Goal: Navigation & Orientation: Find specific page/section

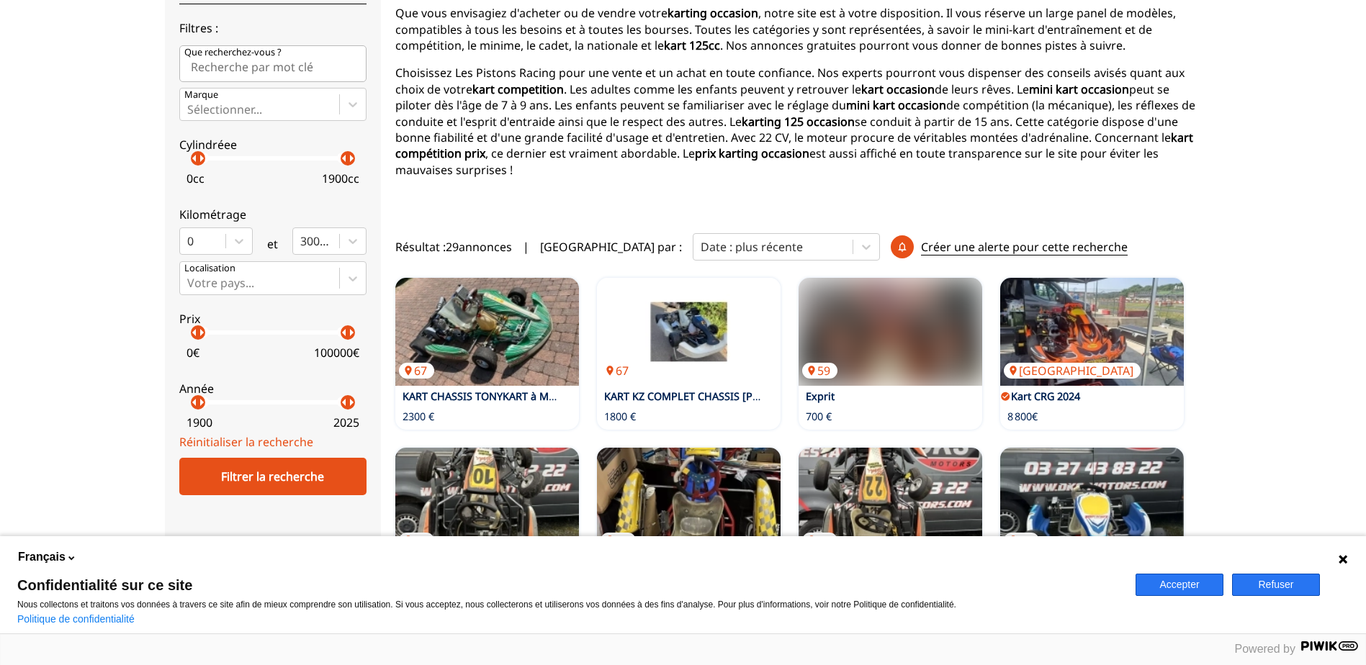
scroll to position [216, 0]
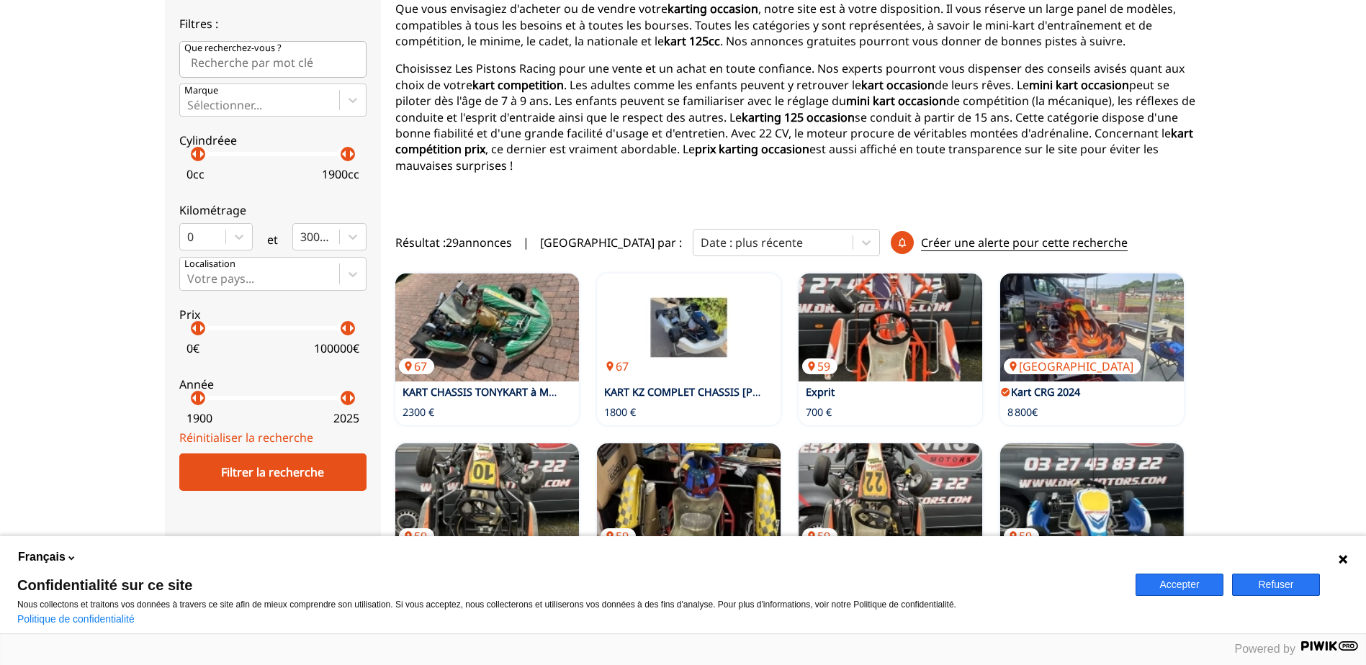
click at [1266, 586] on button "Refuser" at bounding box center [1276, 585] width 88 height 22
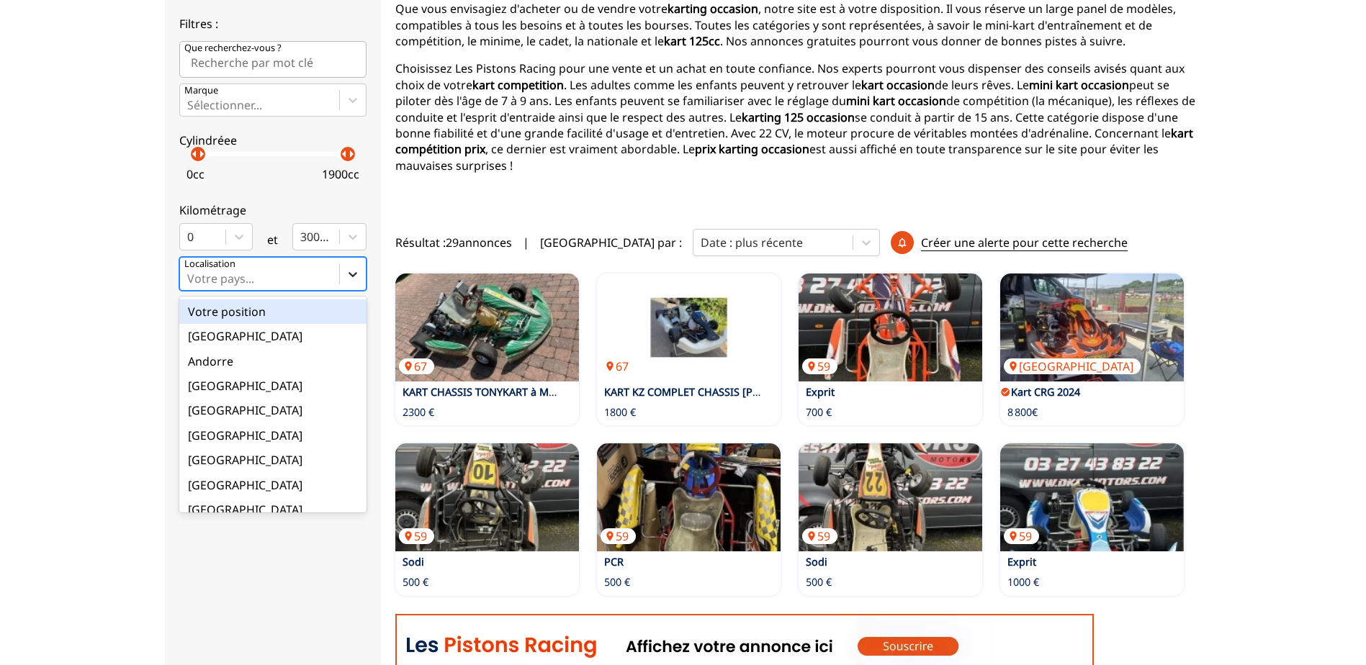
click at [351, 275] on icon at bounding box center [352, 274] width 9 height 5
click at [190, 275] on input "option Votre position focused, 1 of 18. 18 results available. Use Up and Down t…" at bounding box center [188, 278] width 3 height 13
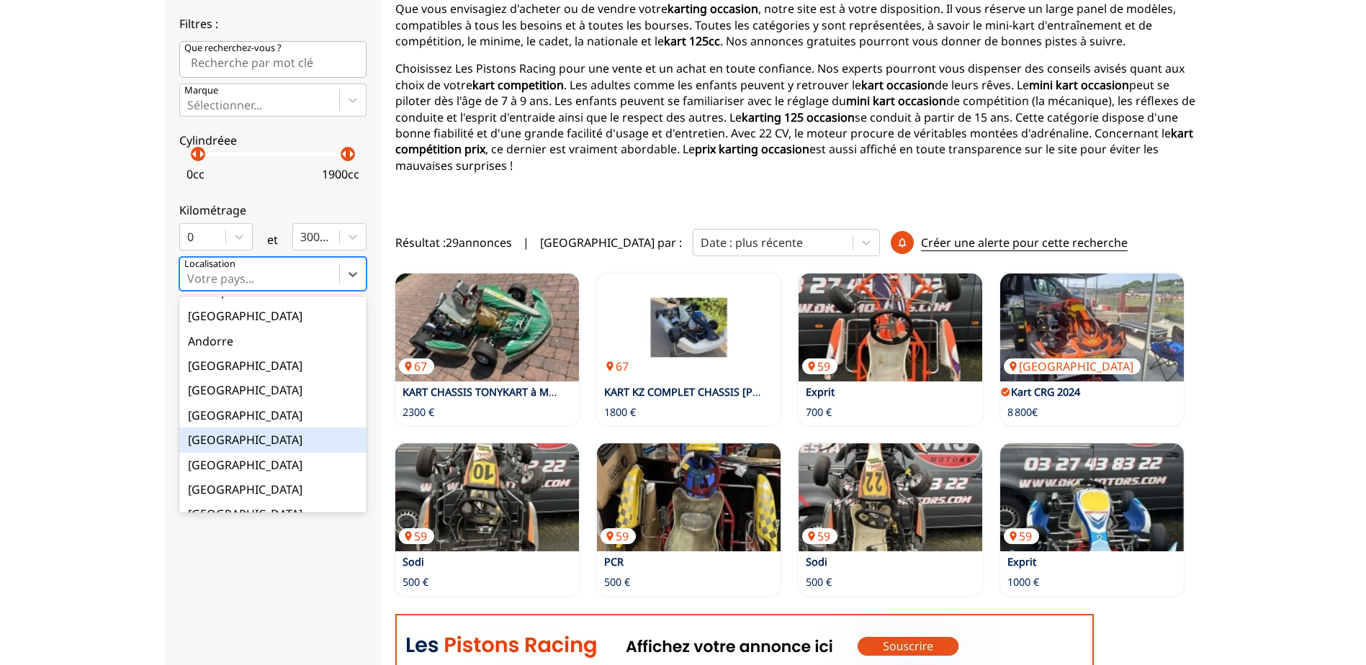
scroll to position [19, 0]
click at [220, 490] on div "[GEOGRAPHIC_DATA]" at bounding box center [272, 490] width 187 height 24
click at [190, 285] on input "option France focused, 9 of 18. 18 results available. Use Up and Down to choose…" at bounding box center [188, 278] width 3 height 13
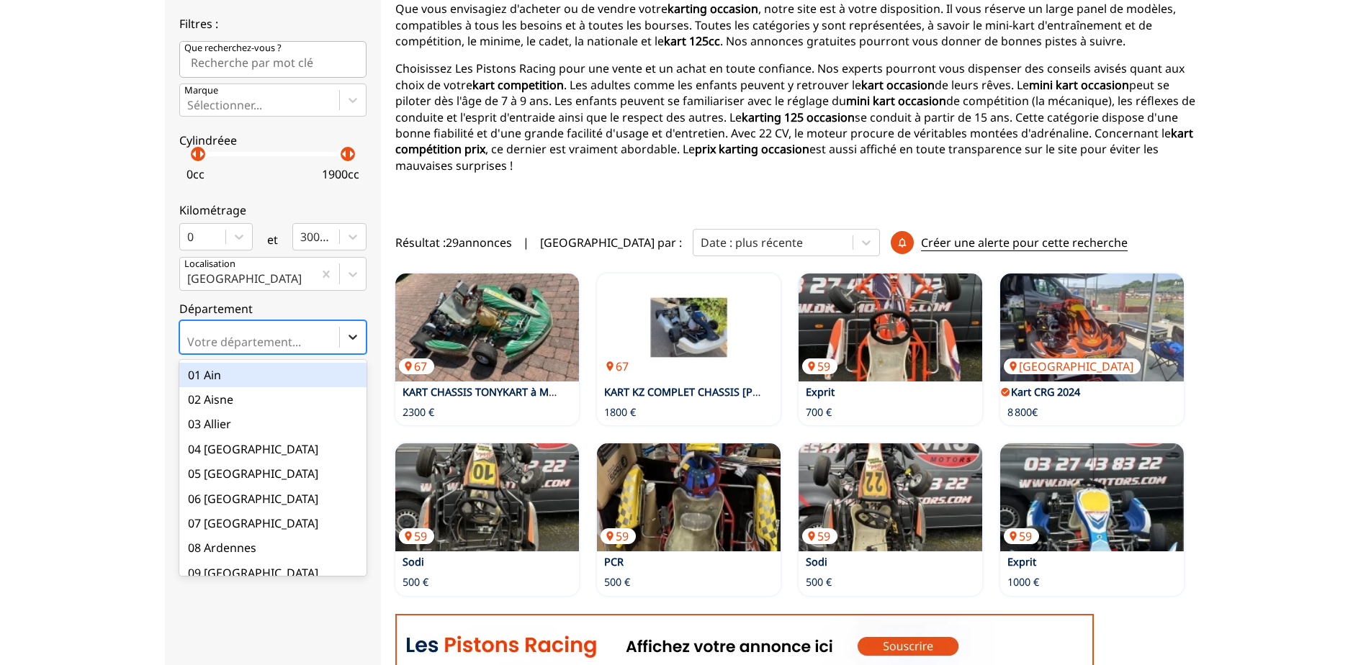
click at [352, 339] on icon at bounding box center [352, 337] width 9 height 5
click at [190, 339] on input "option 01 Ain focused, 1 of 101. 101 results available. Use Up and Down to choo…" at bounding box center [188, 341] width 3 height 13
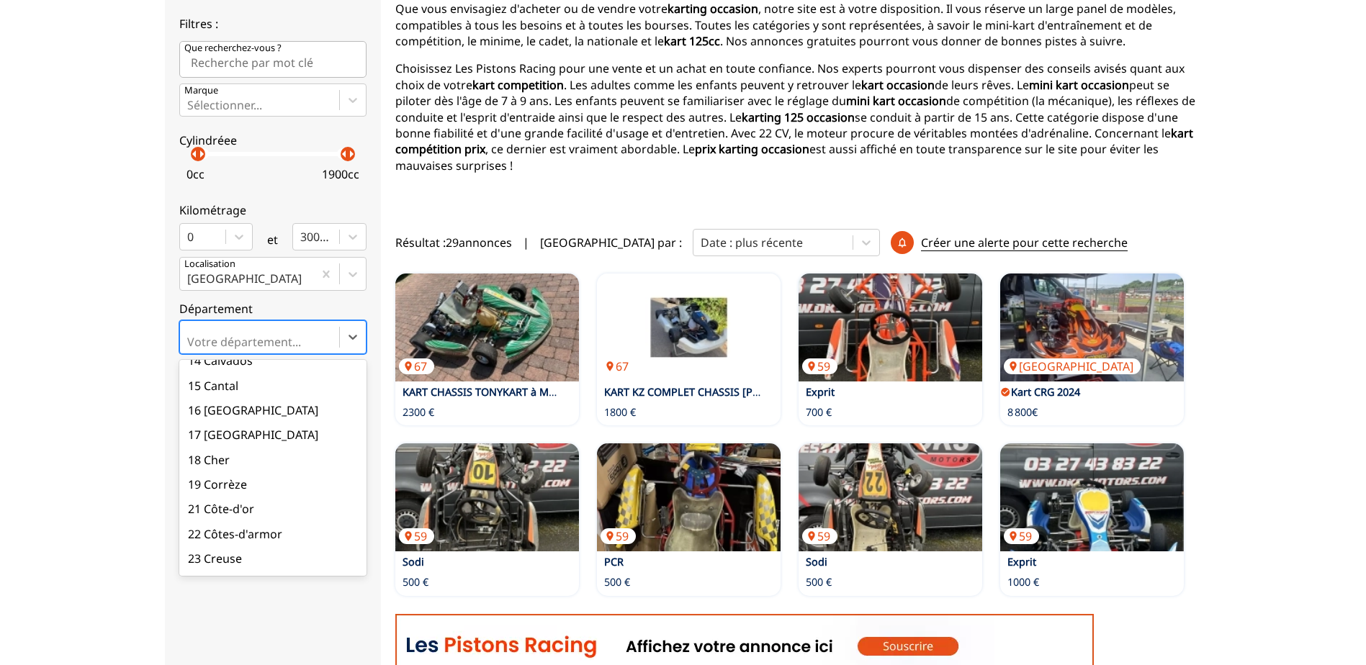
scroll to position [360, 0]
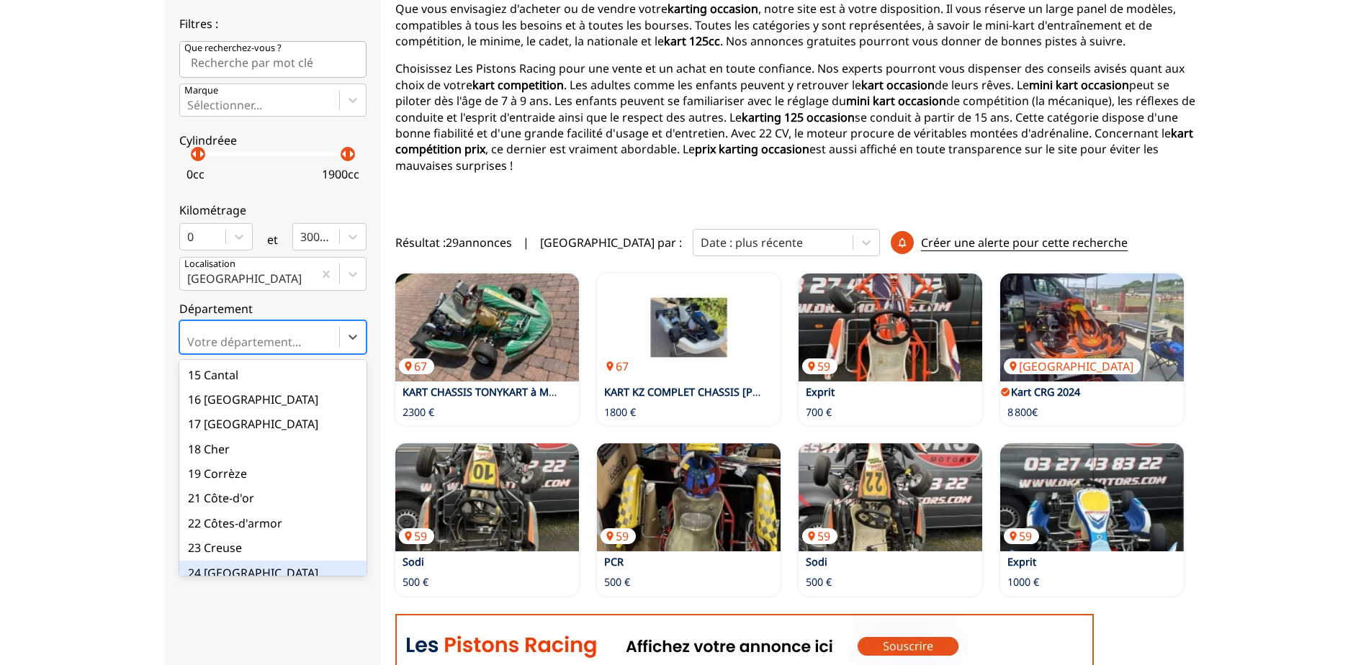
click at [238, 561] on div "24 [GEOGRAPHIC_DATA]" at bounding box center [272, 573] width 187 height 24
click at [190, 348] on input "option 24 Dordogne focused, 23 of 101. 101 results available. Use Up and Down t…" at bounding box center [188, 341] width 3 height 13
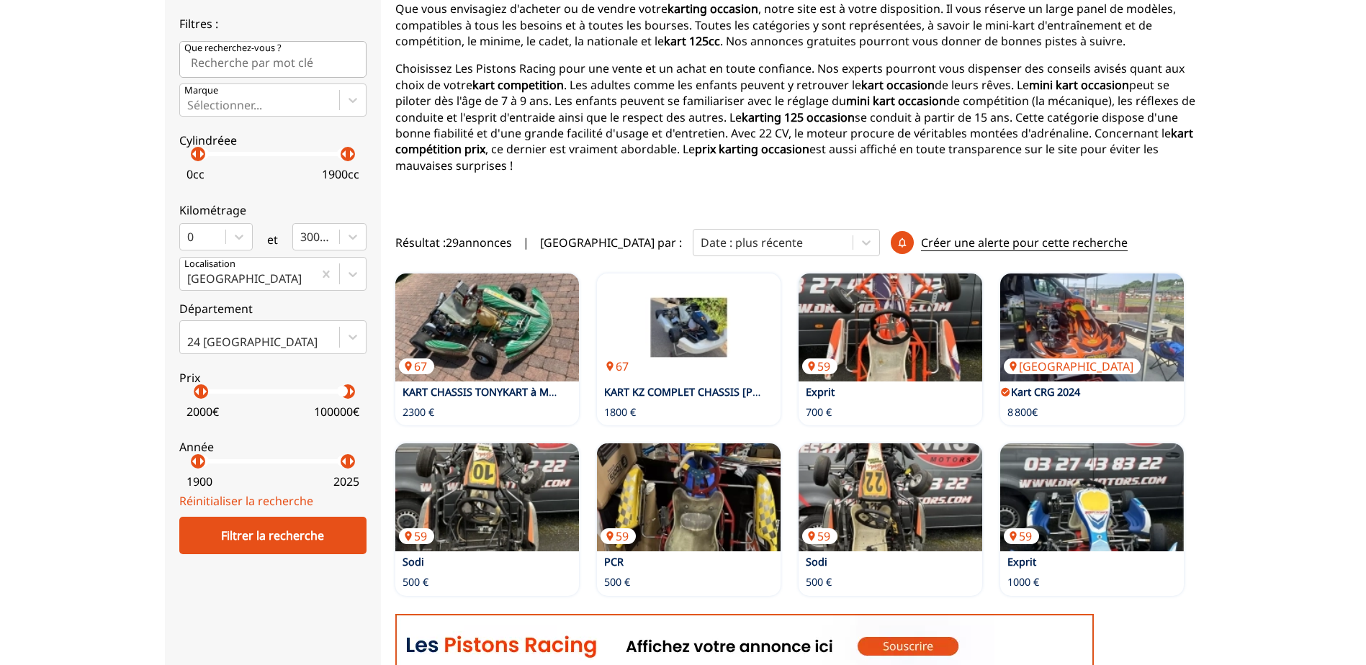
click at [200, 398] on p "arrow_right" at bounding box center [204, 391] width 17 height 17
drag, startPoint x: 197, startPoint y: 464, endPoint x: 329, endPoint y: 462, distance: 132.5
click at [329, 462] on p "arrow_right" at bounding box center [333, 461] width 17 height 17
click at [279, 536] on div "Filtrer la recherche" at bounding box center [272, 535] width 187 height 37
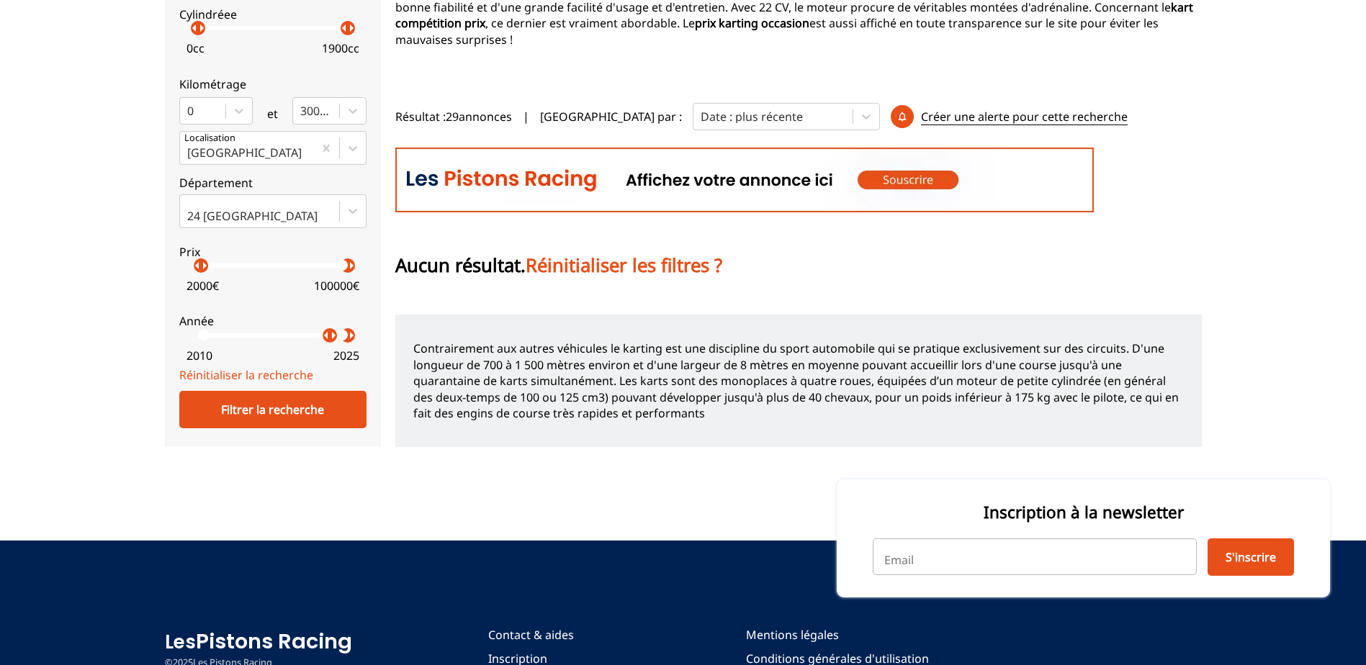
scroll to position [9, 0]
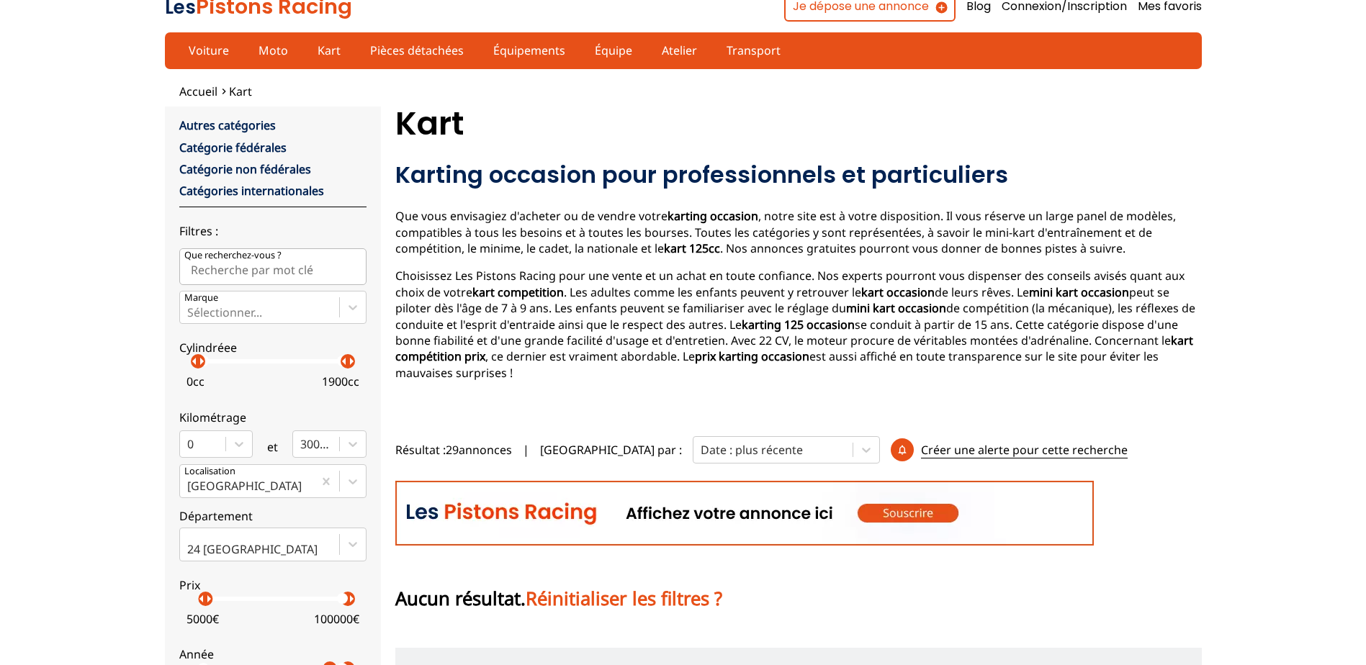
click at [205, 603] on p "arrow_right" at bounding box center [208, 598] width 17 height 17
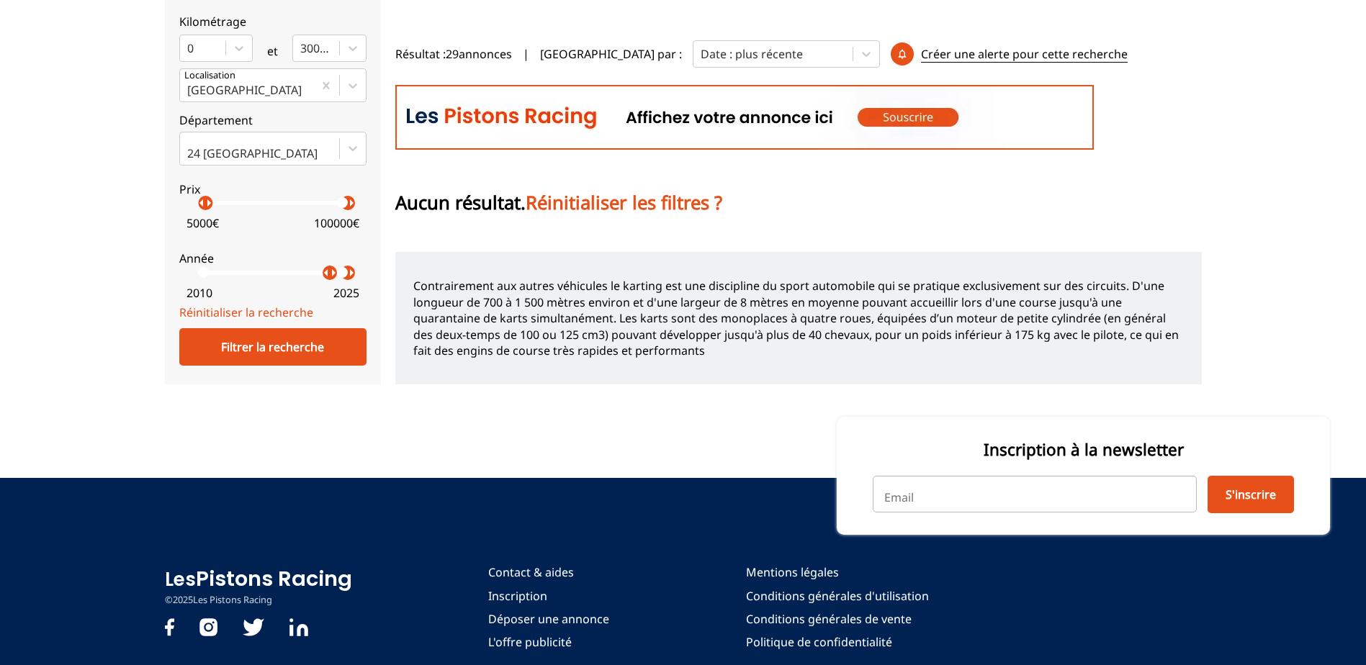
scroll to position [441, 0]
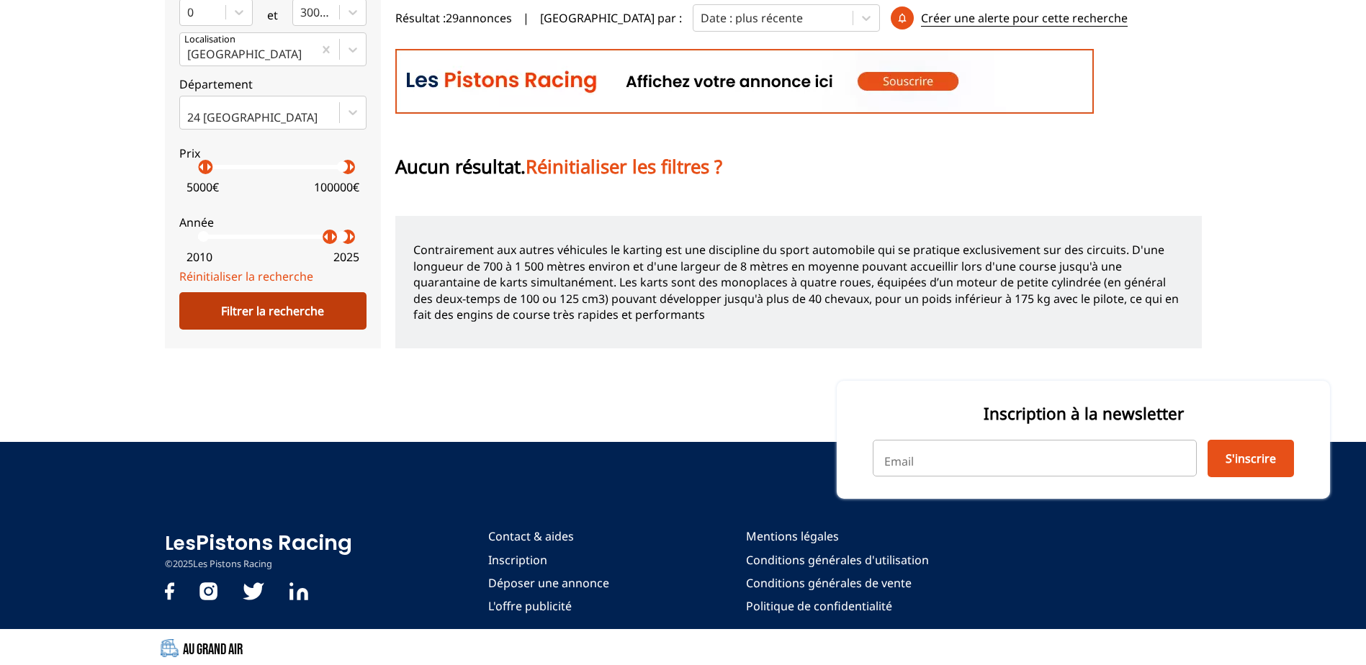
click at [273, 320] on div "Filtrer la recherche" at bounding box center [272, 310] width 187 height 37
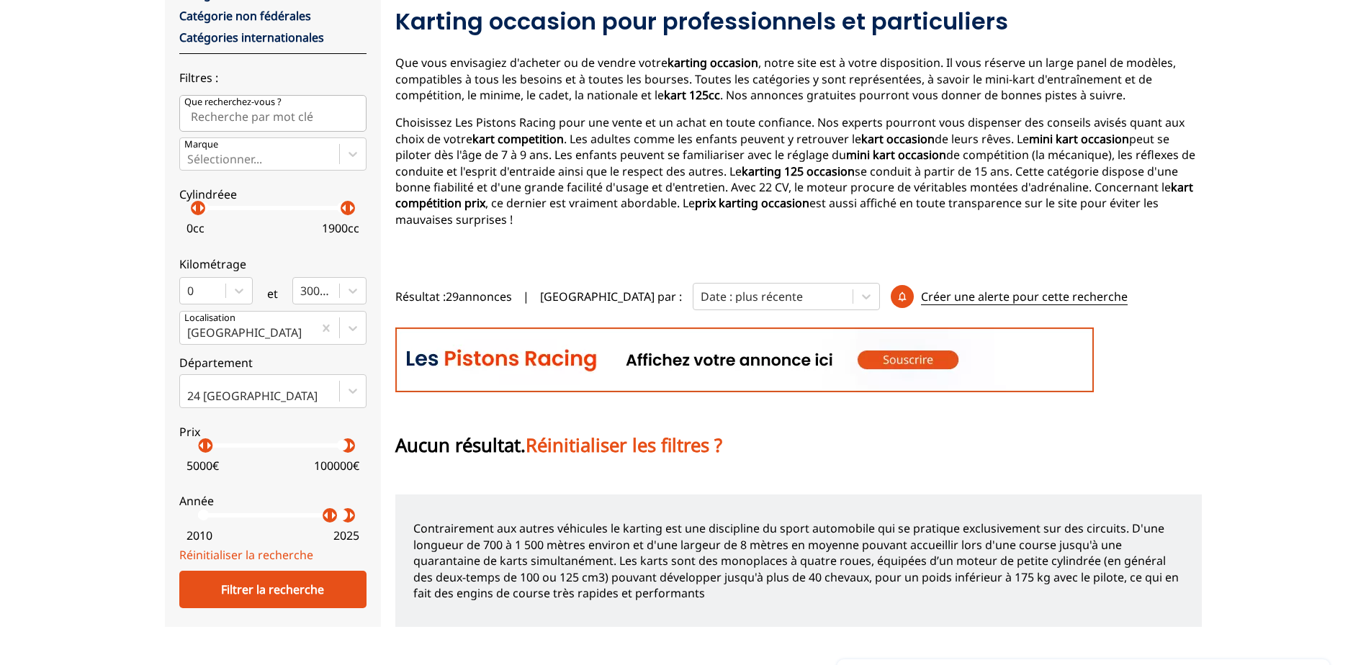
scroll to position [0, 0]
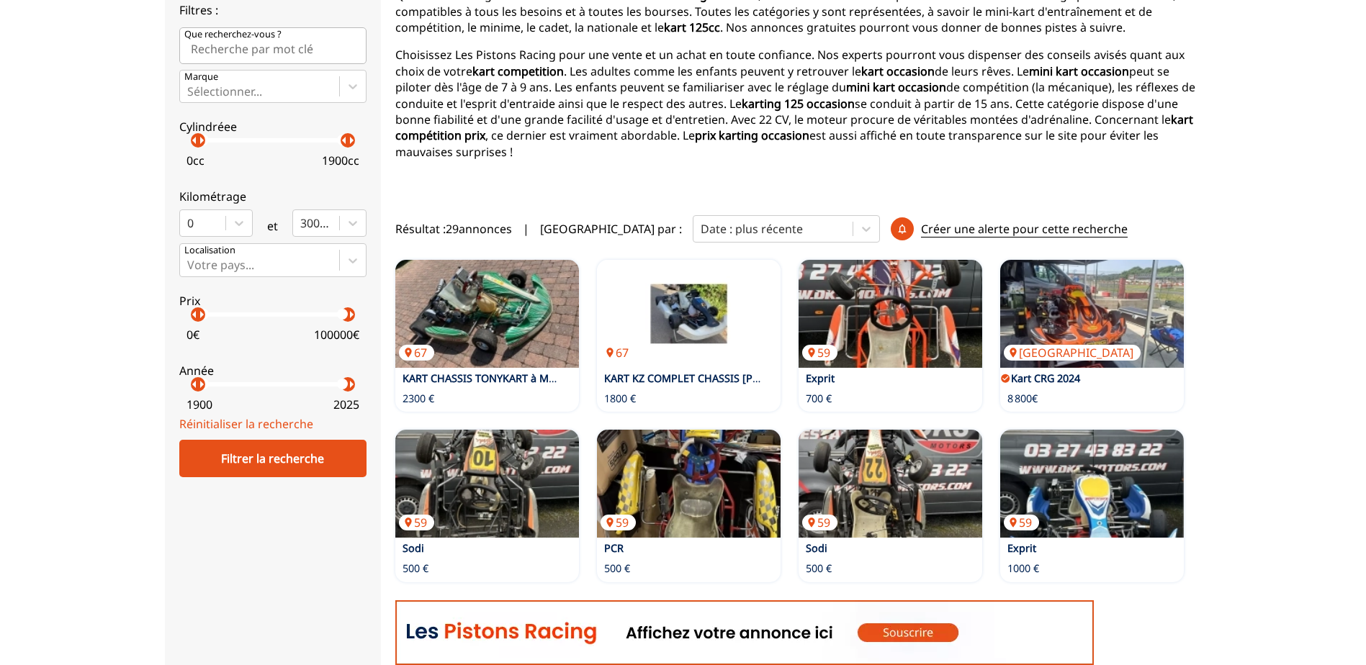
scroll to position [227, 0]
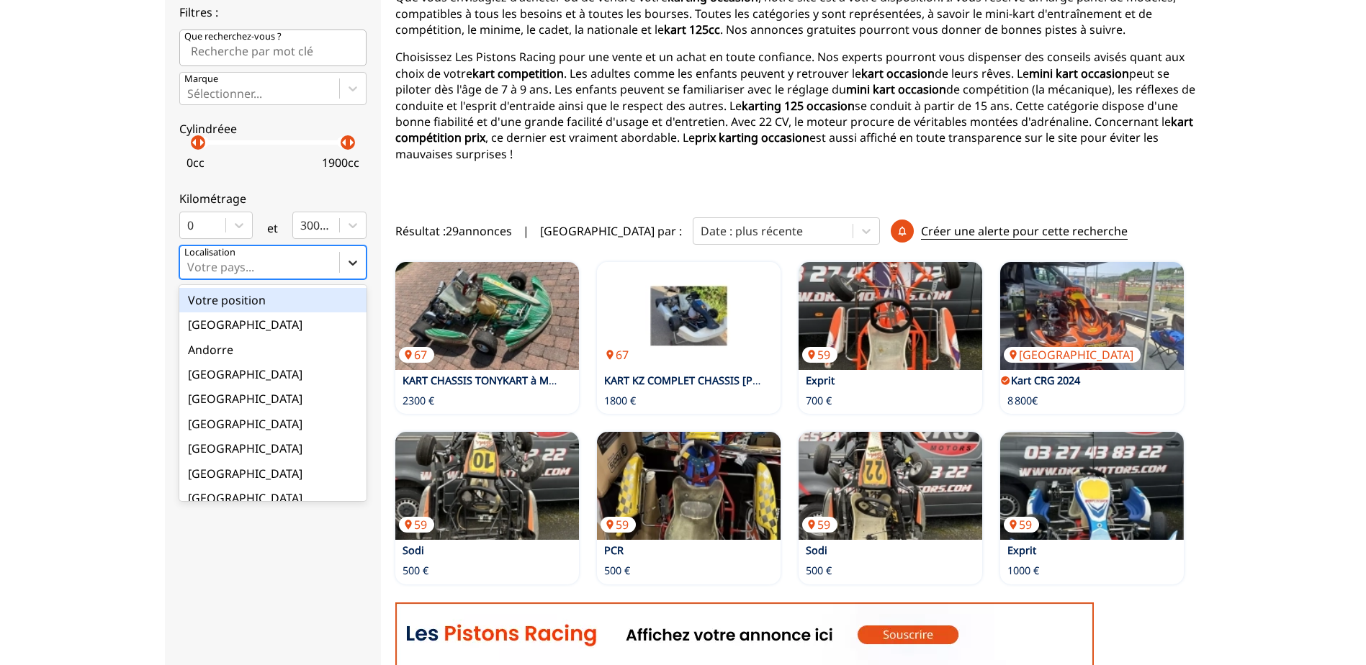
click at [351, 267] on icon at bounding box center [353, 263] width 14 height 14
click at [190, 267] on input "option Votre position focused, 1 of 18. 18 results available. Use Up and Down t…" at bounding box center [188, 267] width 3 height 13
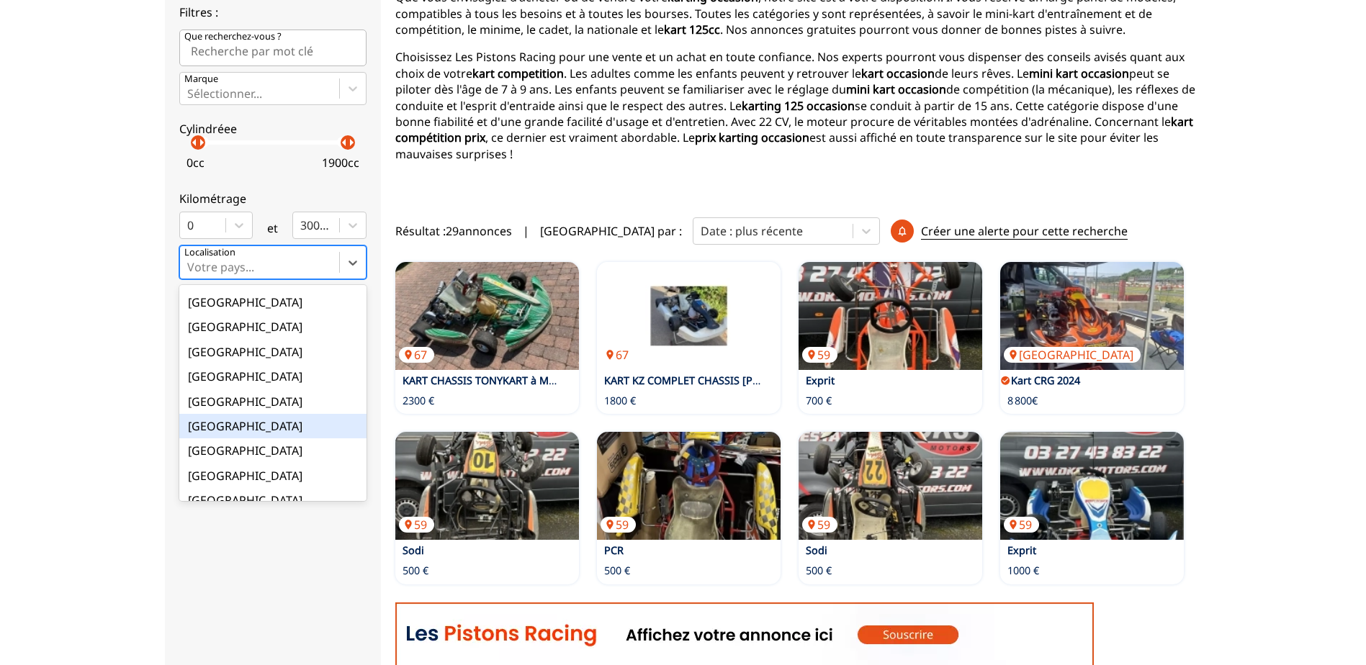
click at [218, 427] on div "[GEOGRAPHIC_DATA]" at bounding box center [272, 426] width 187 height 24
click at [190, 274] on input "option France focused, 9 of 18. 18 results available. Use Up and Down to choose…" at bounding box center [188, 267] width 3 height 13
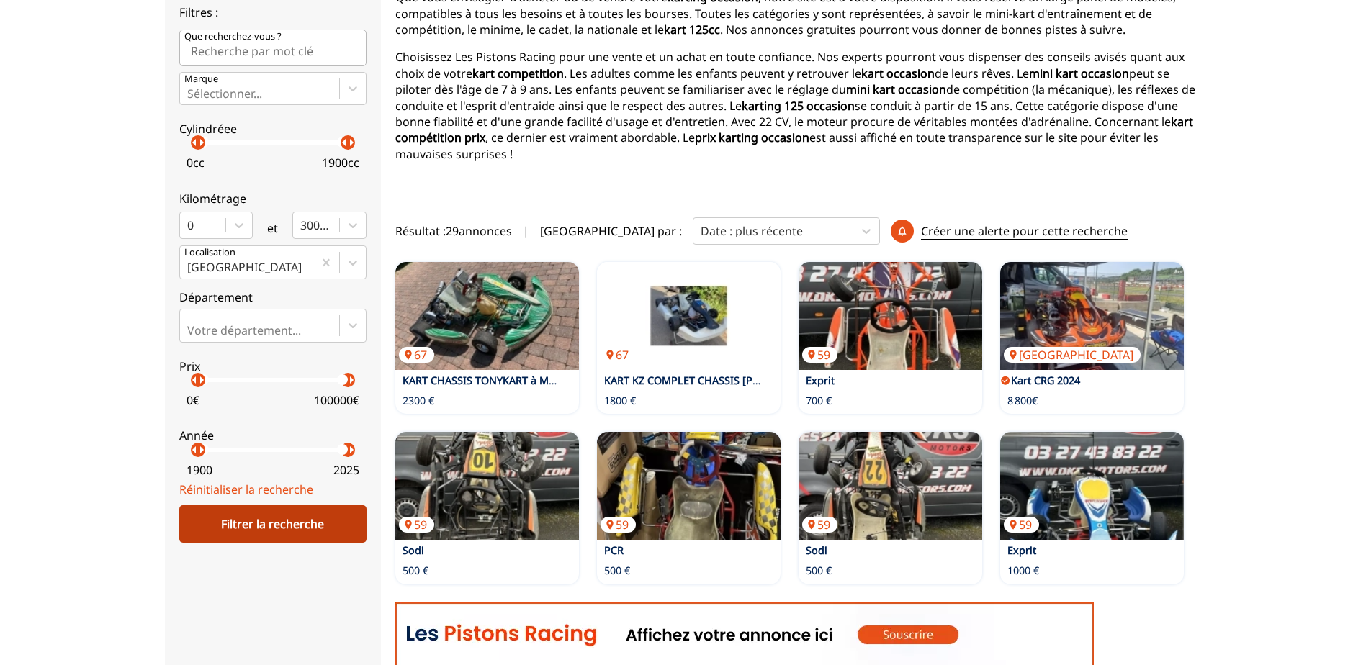
click at [290, 523] on div "Filtrer la recherche" at bounding box center [272, 523] width 187 height 37
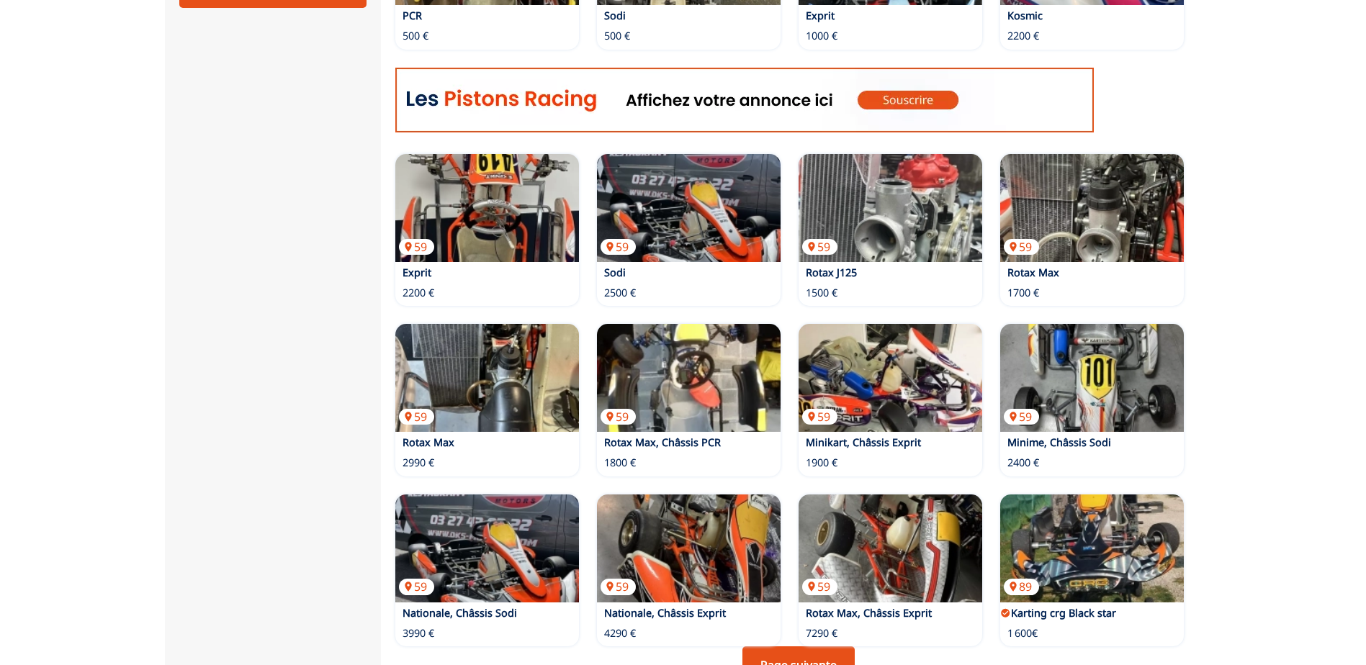
scroll to position [803, 0]
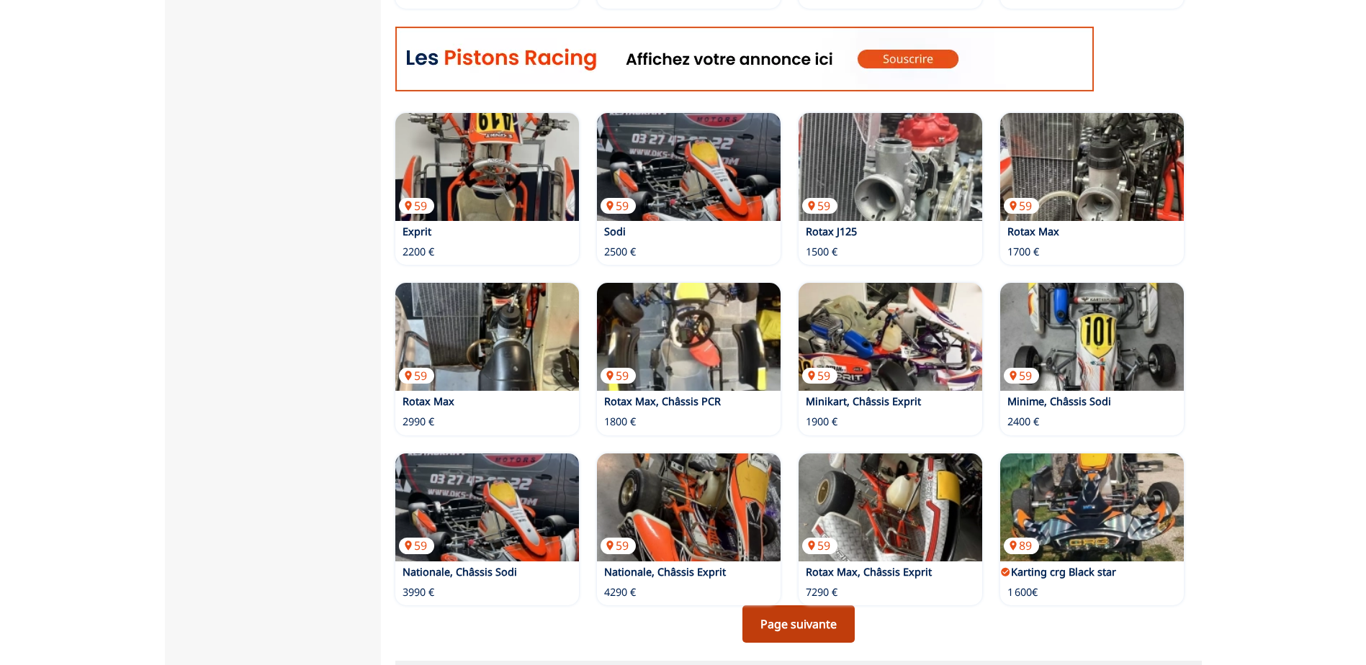
click at [813, 608] on link "Page suivante" at bounding box center [798, 623] width 112 height 37
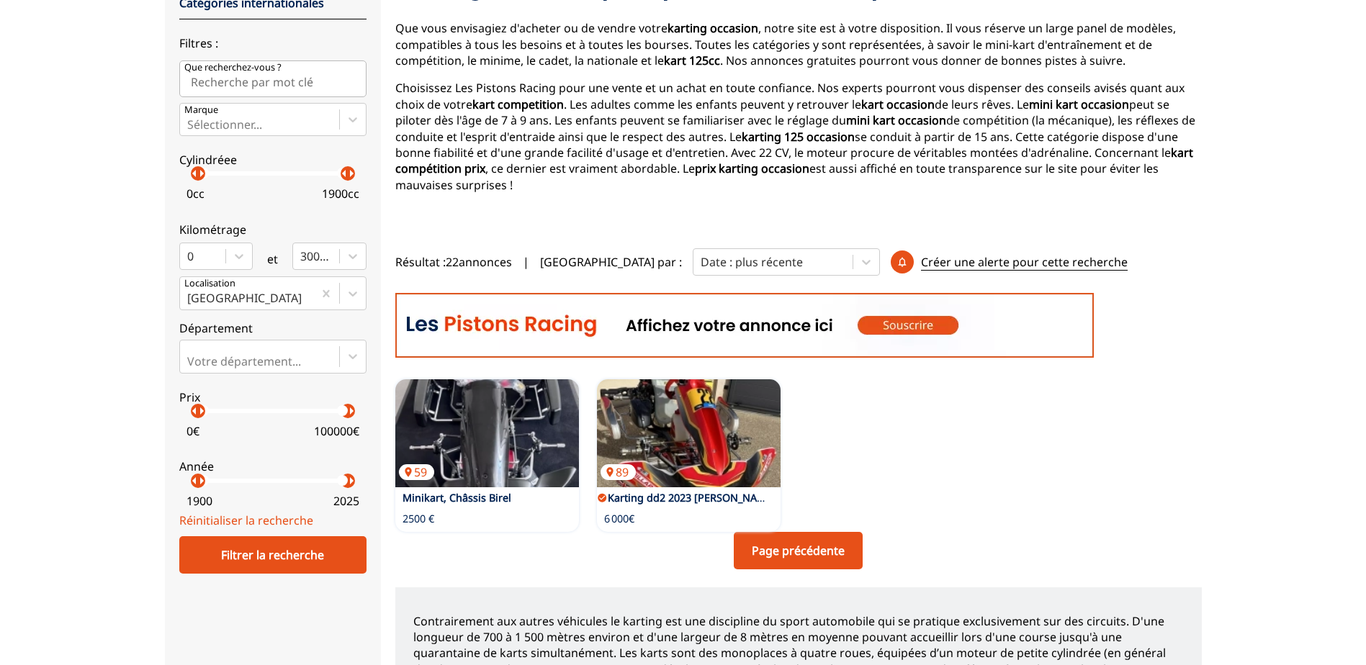
scroll to position [216, 0]
